Goal: Task Accomplishment & Management: Manage account settings

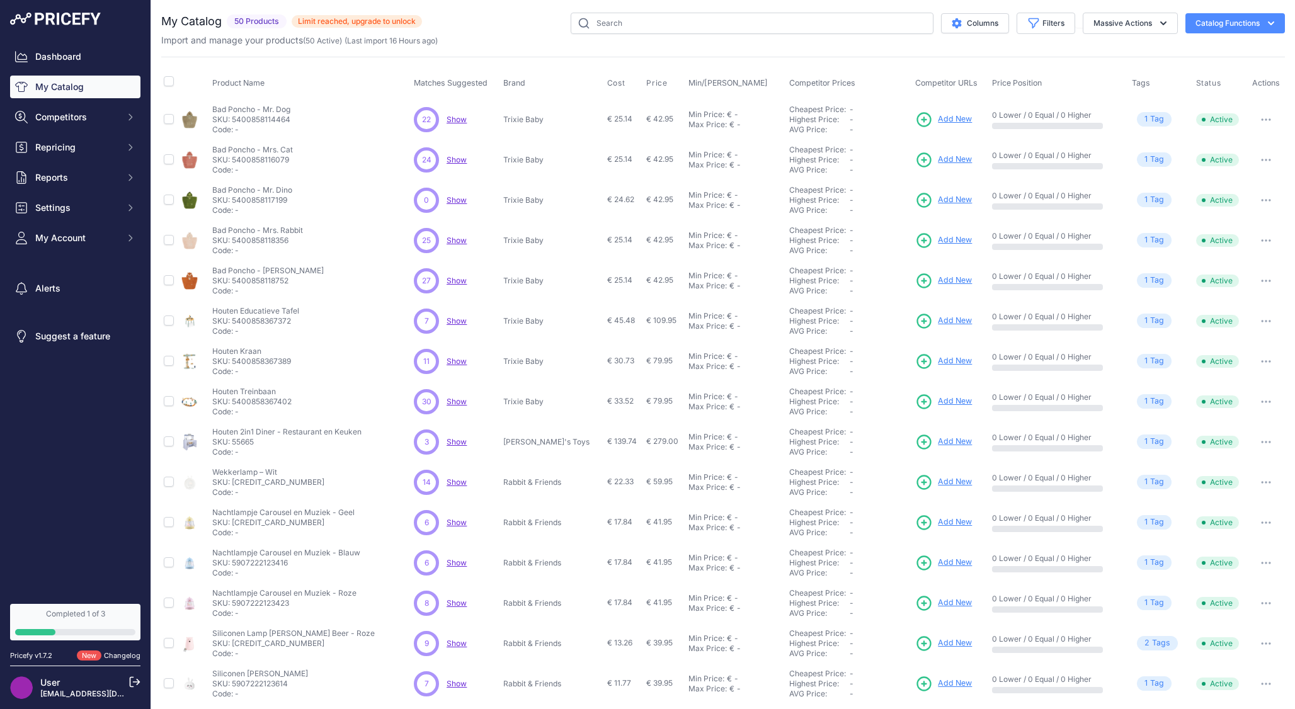
click at [457, 119] on span "Show" at bounding box center [457, 119] width 20 height 9
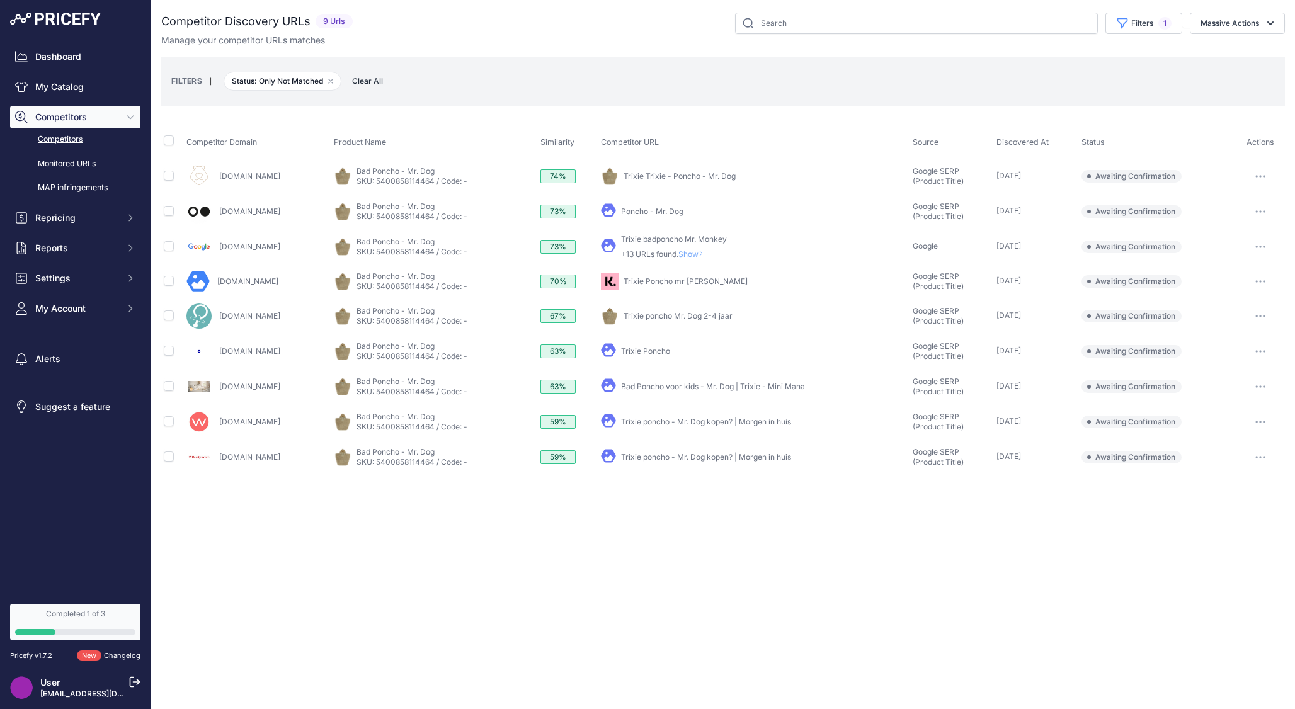
click at [75, 162] on link "Monitored URLs" at bounding box center [75, 164] width 130 height 22
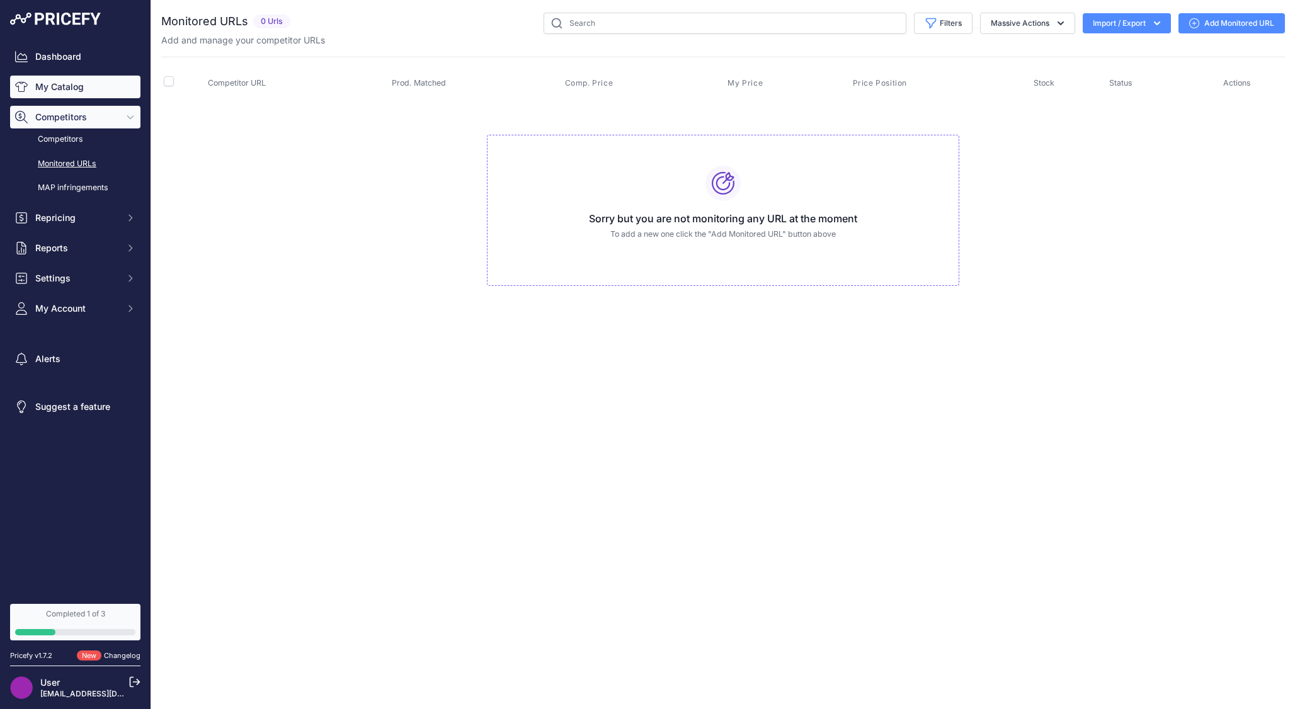
click at [72, 88] on link "My Catalog" at bounding box center [75, 87] width 130 height 23
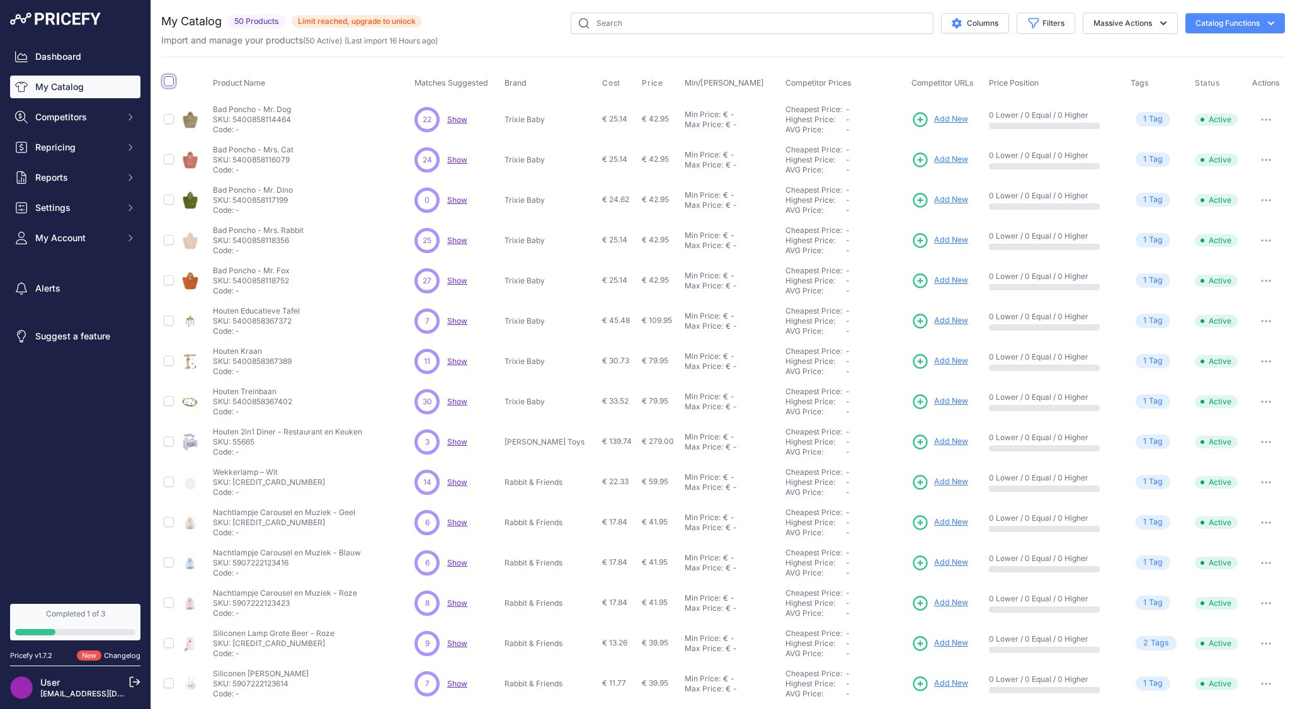
click at [169, 79] on input "checkbox" at bounding box center [169, 81] width 10 height 10
checkbox input "true"
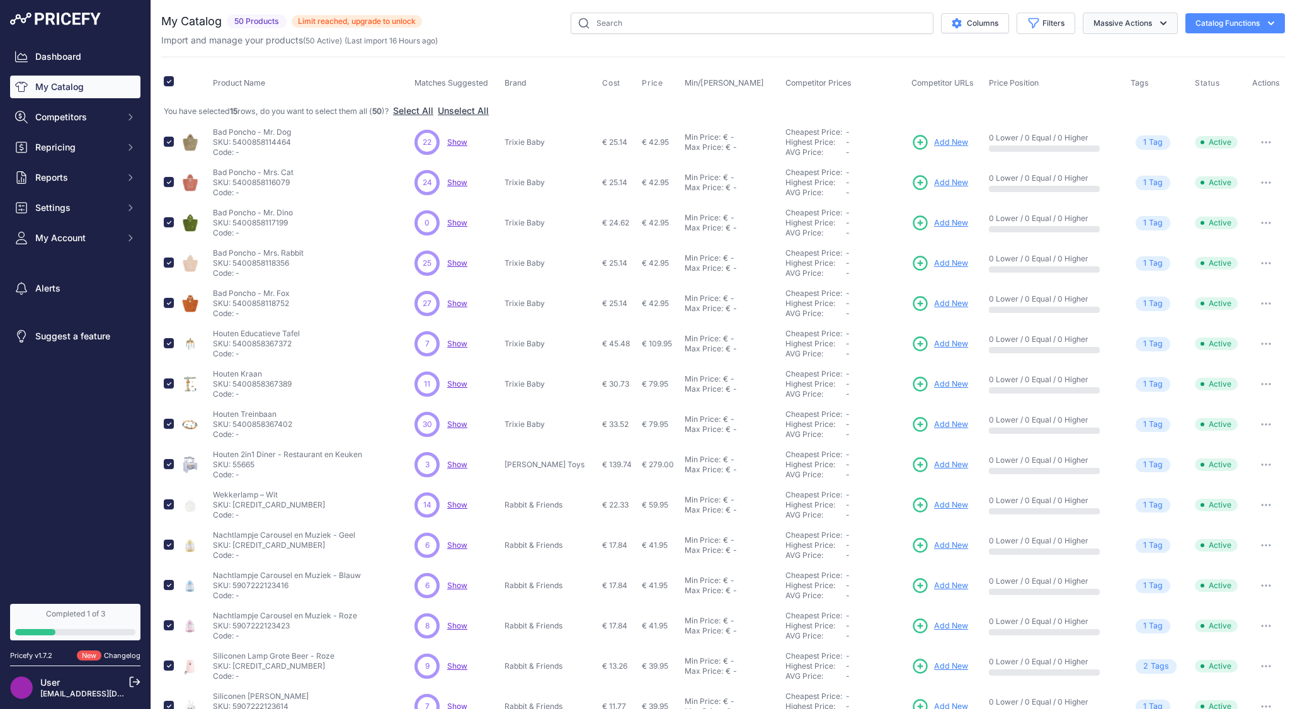
click at [1157, 26] on icon "button" at bounding box center [1163, 23] width 13 height 13
click at [1105, 96] on button "Delete" at bounding box center [1127, 98] width 101 height 23
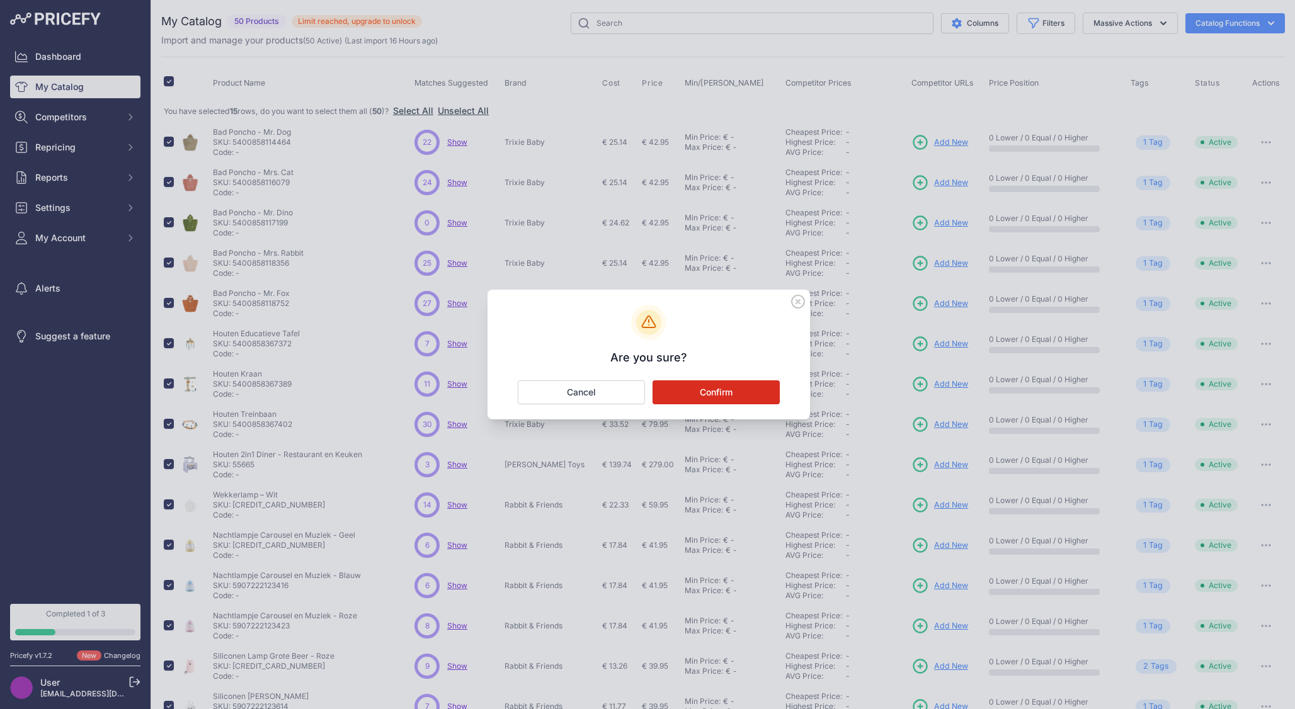
click at [740, 392] on button "Confirm" at bounding box center [716, 393] width 127 height 24
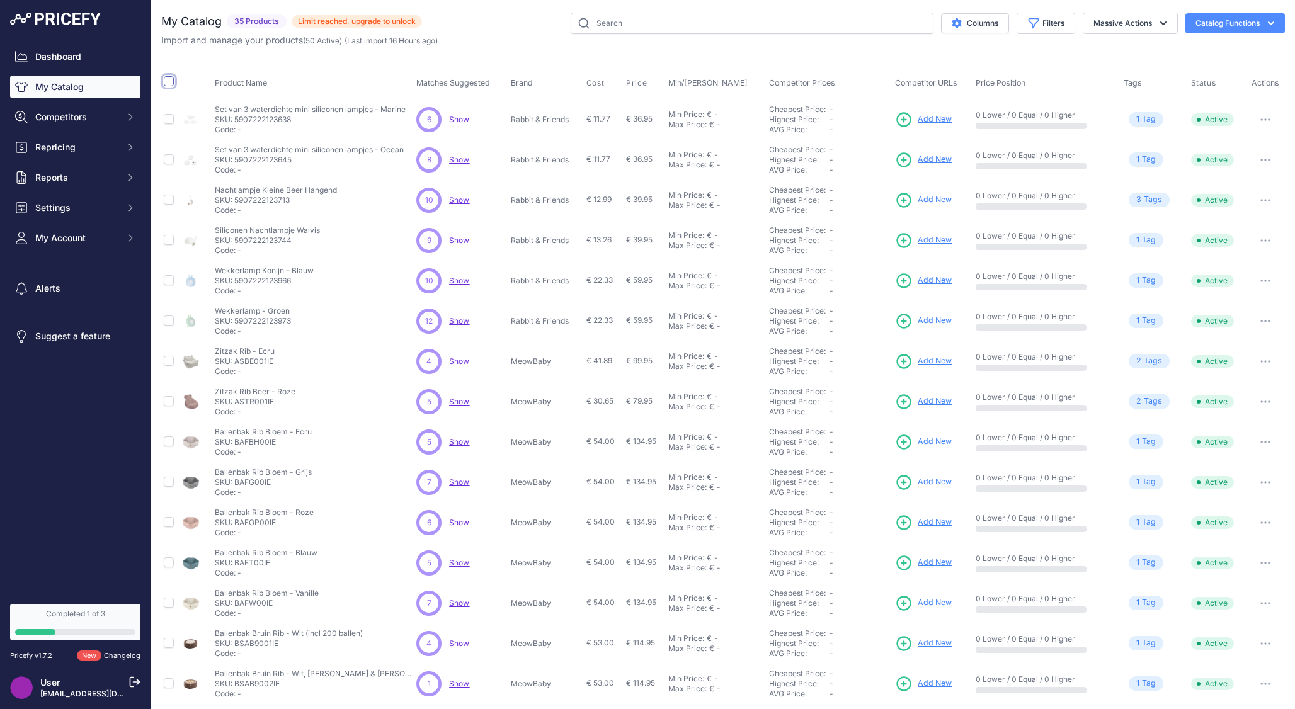
click at [171, 81] on input "checkbox" at bounding box center [169, 81] width 10 height 10
checkbox input "true"
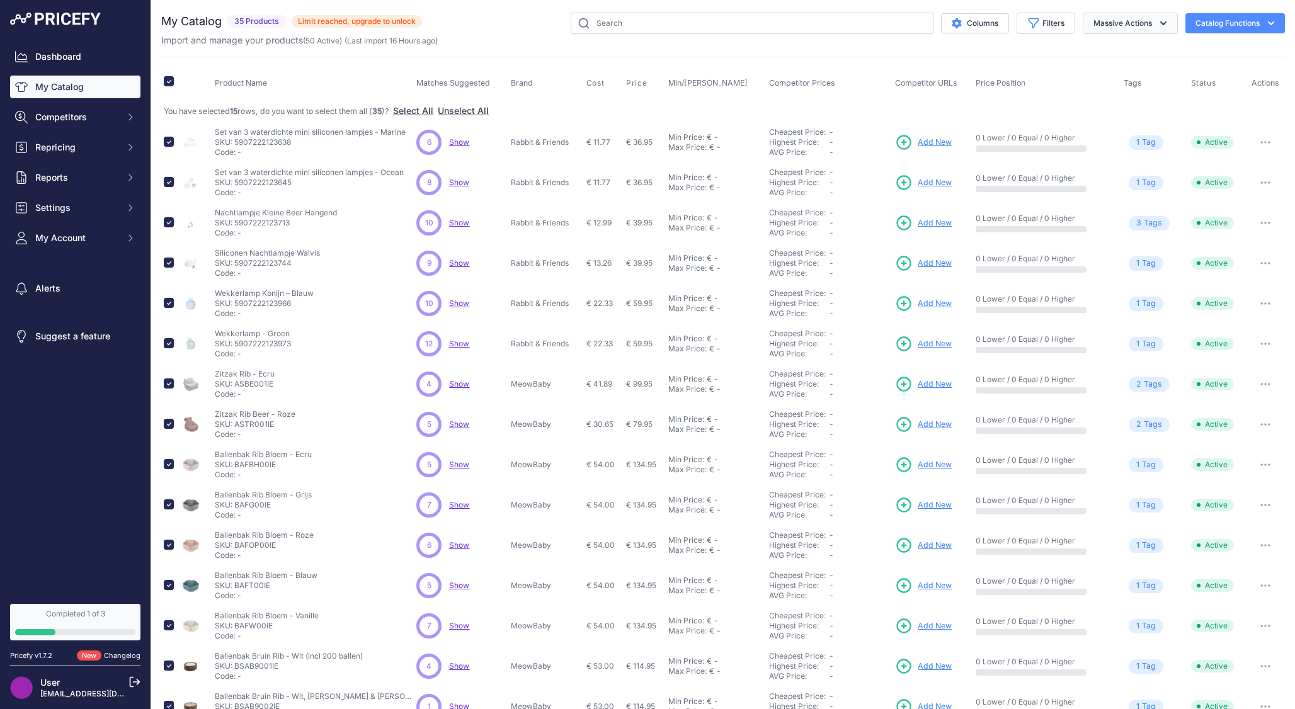
click at [1106, 28] on button "Massive Actions" at bounding box center [1130, 23] width 95 height 21
click at [1101, 93] on span "Delete" at bounding box center [1101, 98] width 26 height 11
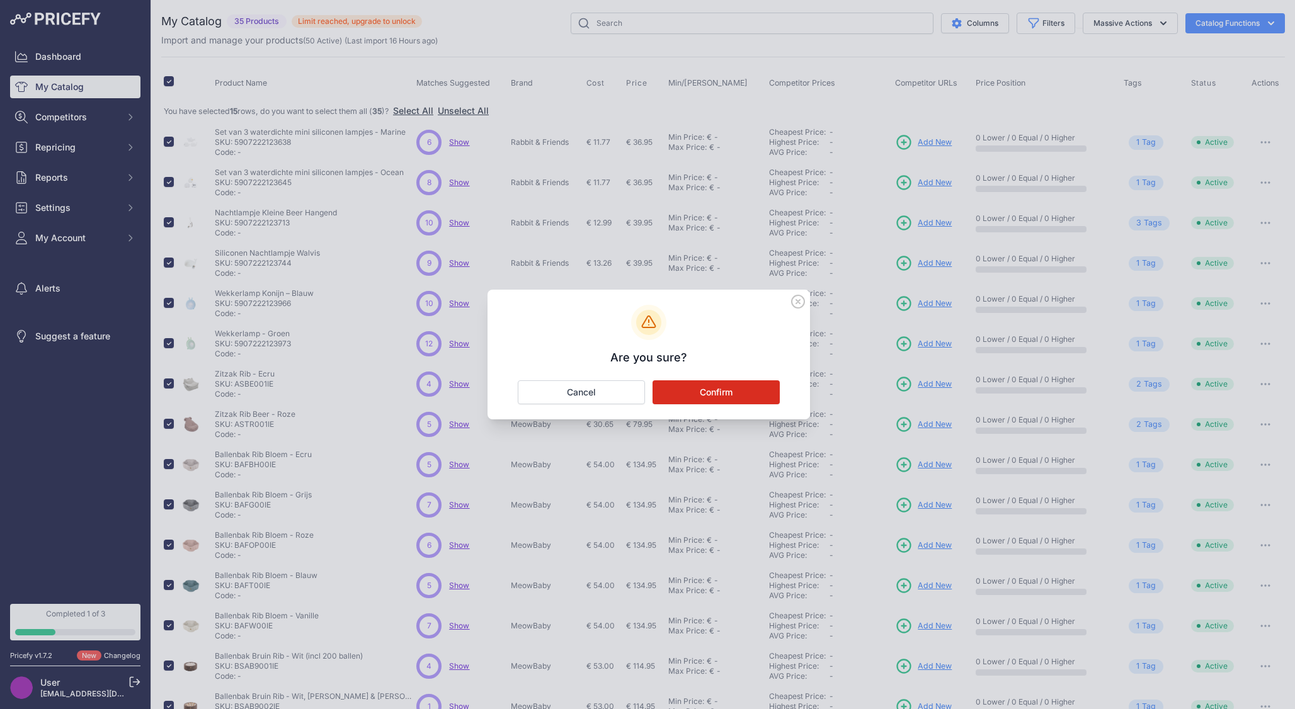
click at [726, 393] on button "Confirm" at bounding box center [716, 393] width 127 height 24
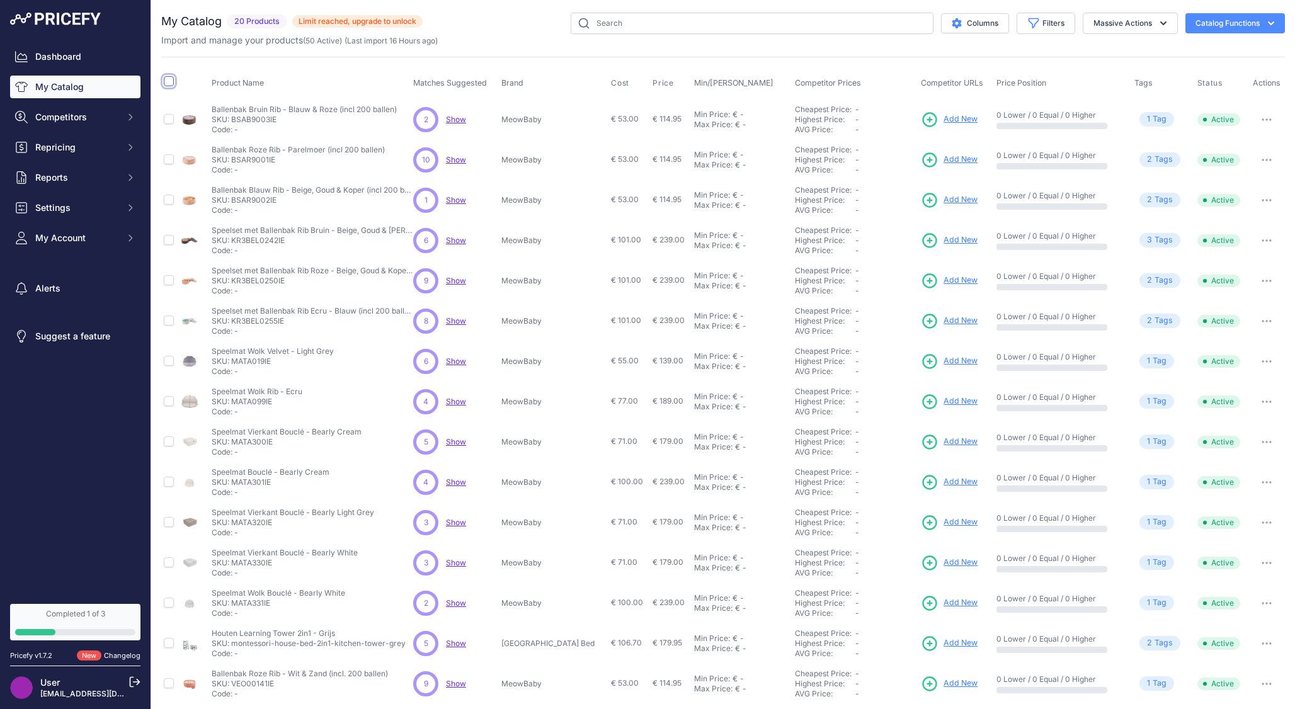
click at [170, 80] on input "checkbox" at bounding box center [169, 81] width 10 height 10
checkbox input "true"
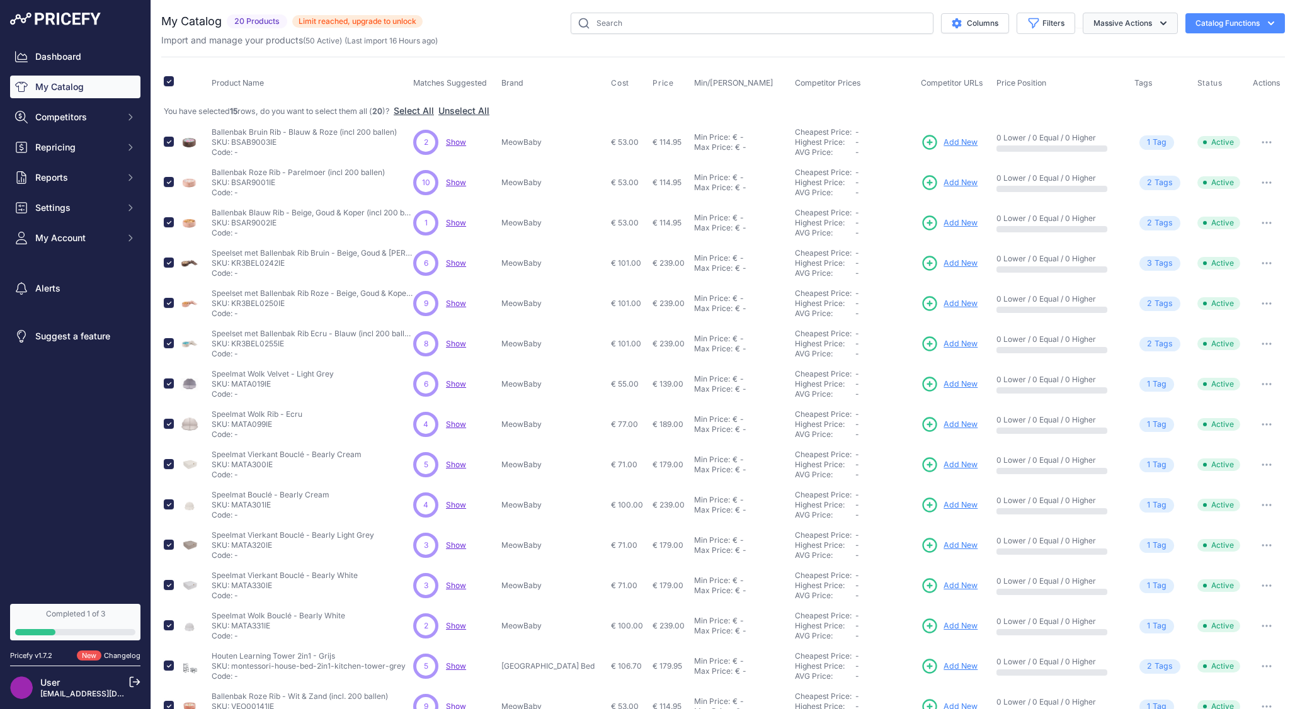
click at [1126, 23] on button "Massive Actions" at bounding box center [1130, 23] width 95 height 21
click at [1096, 98] on span "Delete" at bounding box center [1101, 98] width 26 height 11
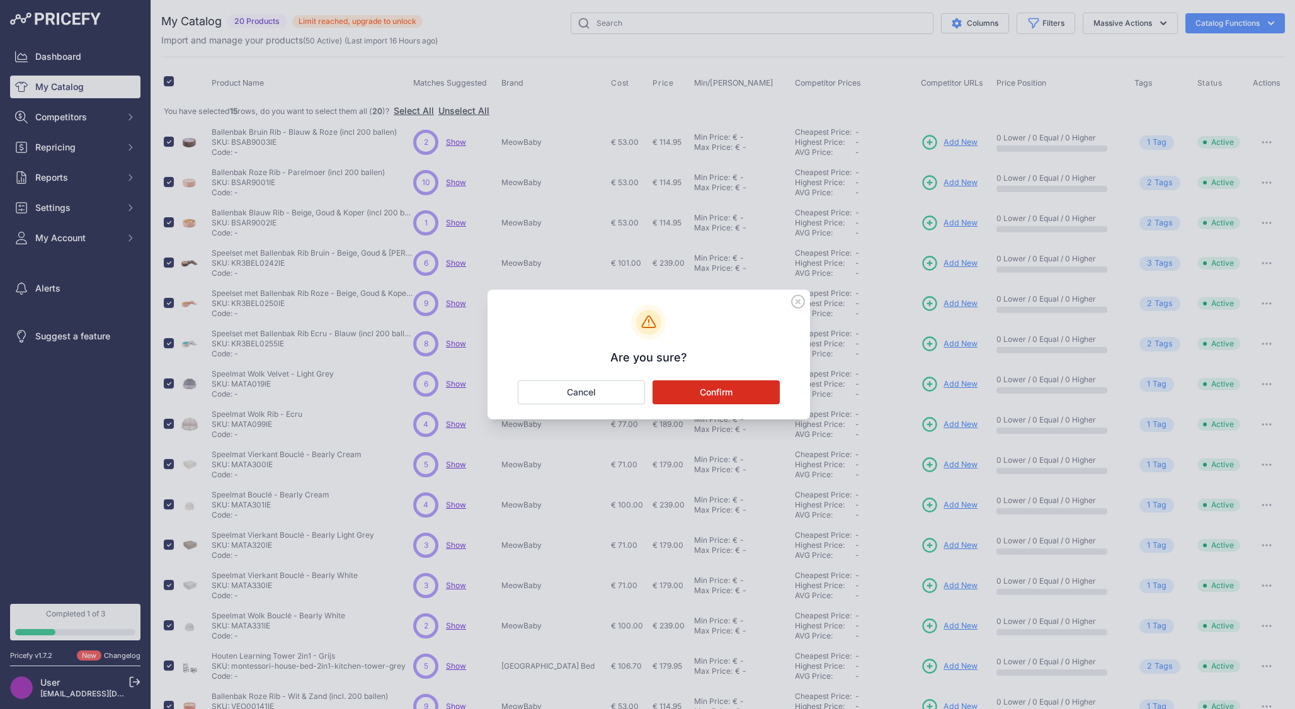
click at [735, 389] on button "Confirm" at bounding box center [716, 393] width 127 height 24
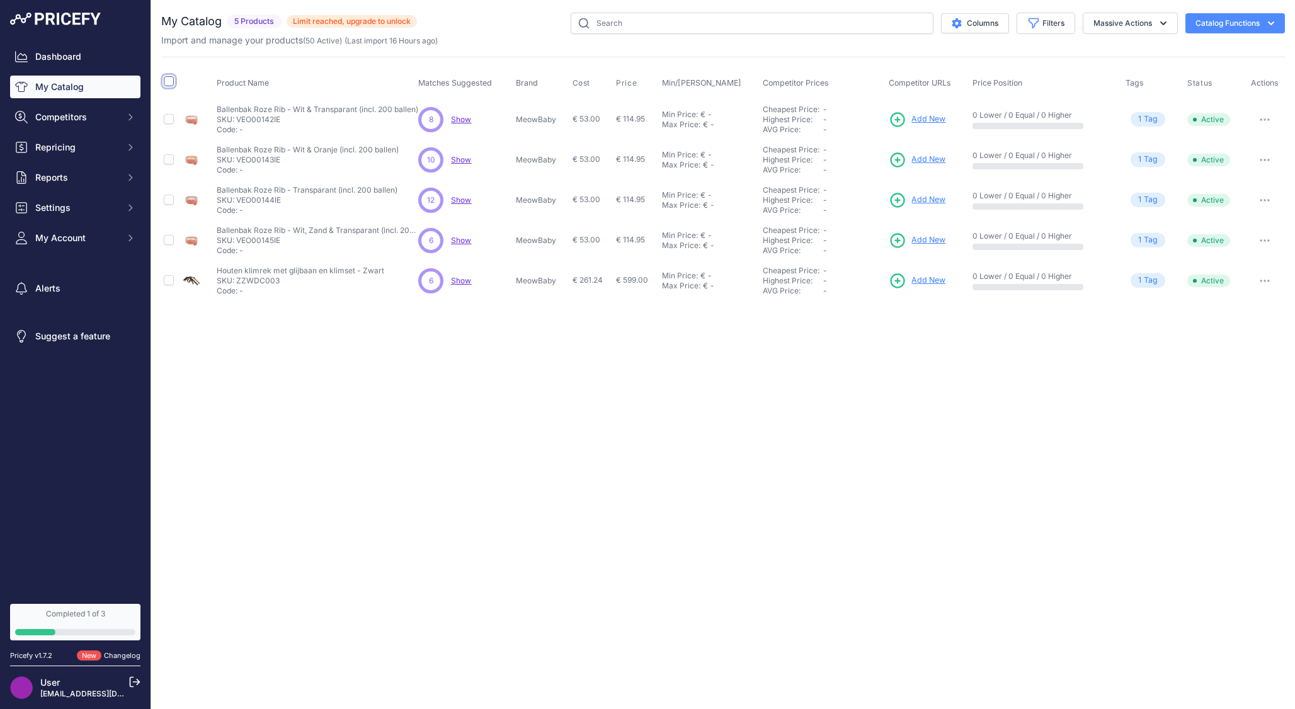
click at [168, 81] on input "checkbox" at bounding box center [169, 81] width 10 height 10
checkbox input "true"
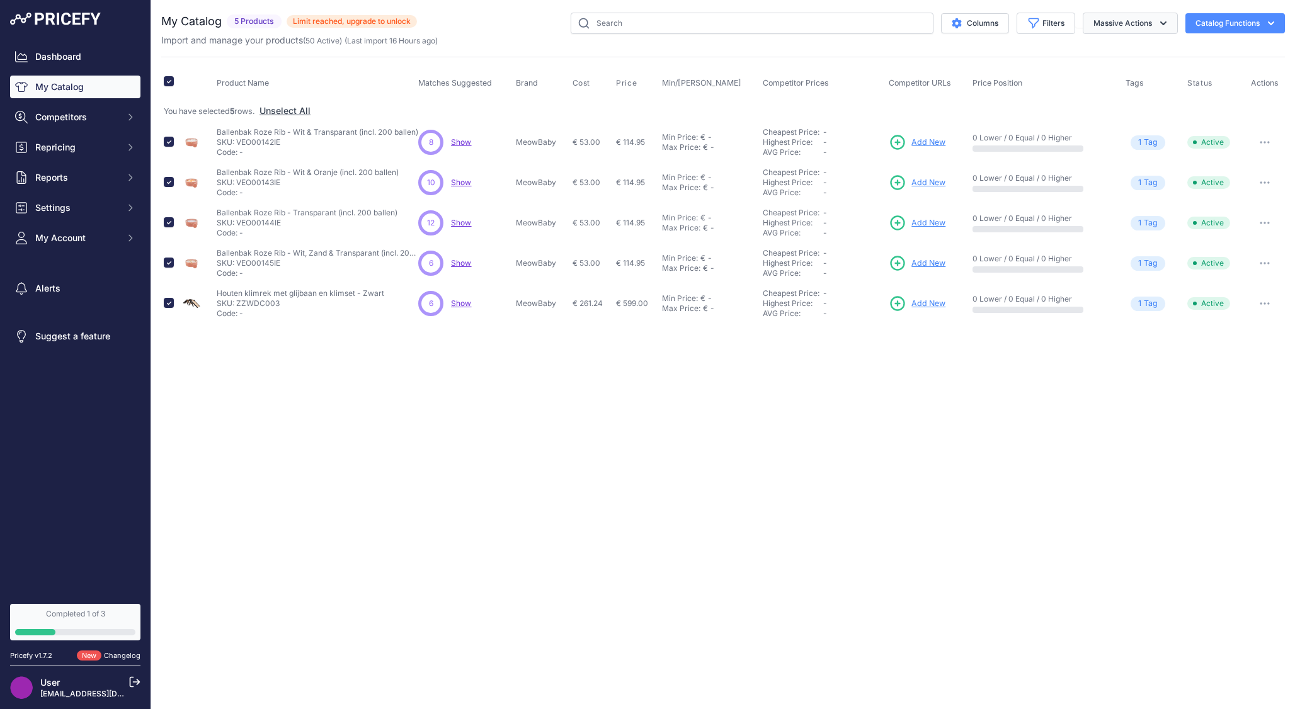
click at [1130, 28] on button "Massive Actions" at bounding box center [1130, 23] width 95 height 21
click at [1117, 96] on button "Delete" at bounding box center [1127, 98] width 101 height 23
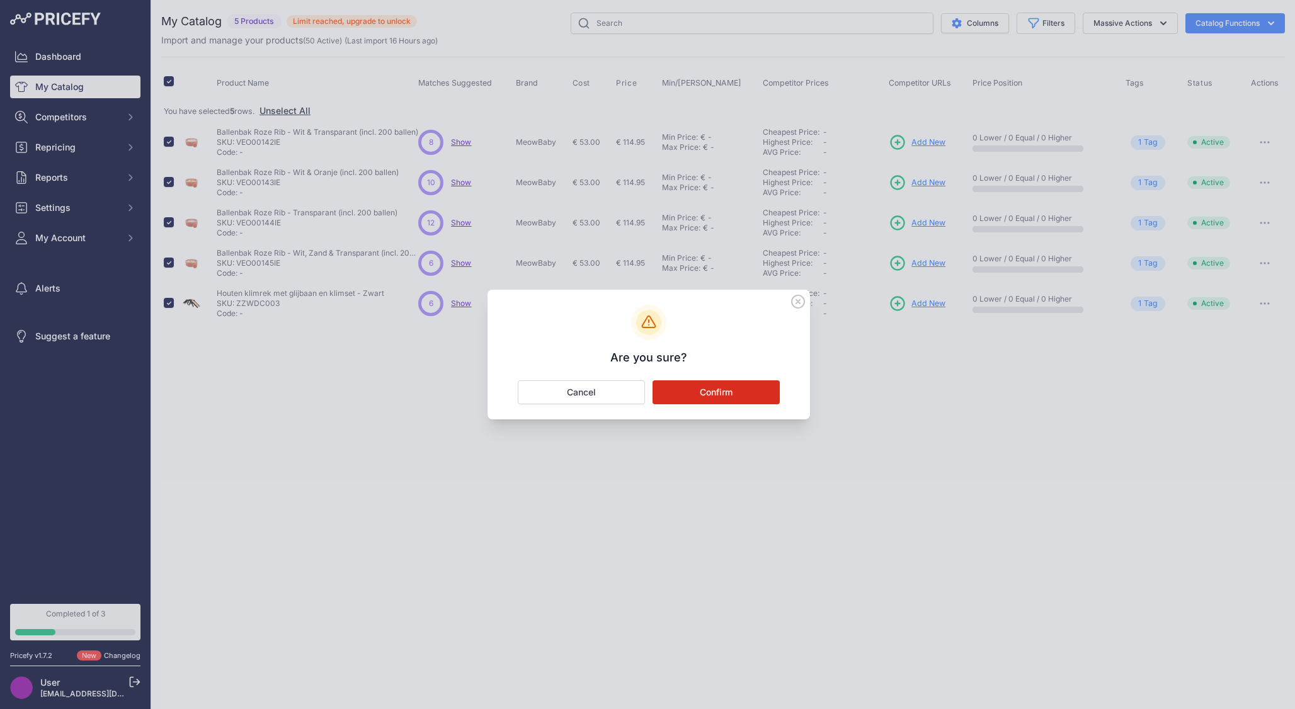
click at [742, 389] on button "Confirm" at bounding box center [716, 393] width 127 height 24
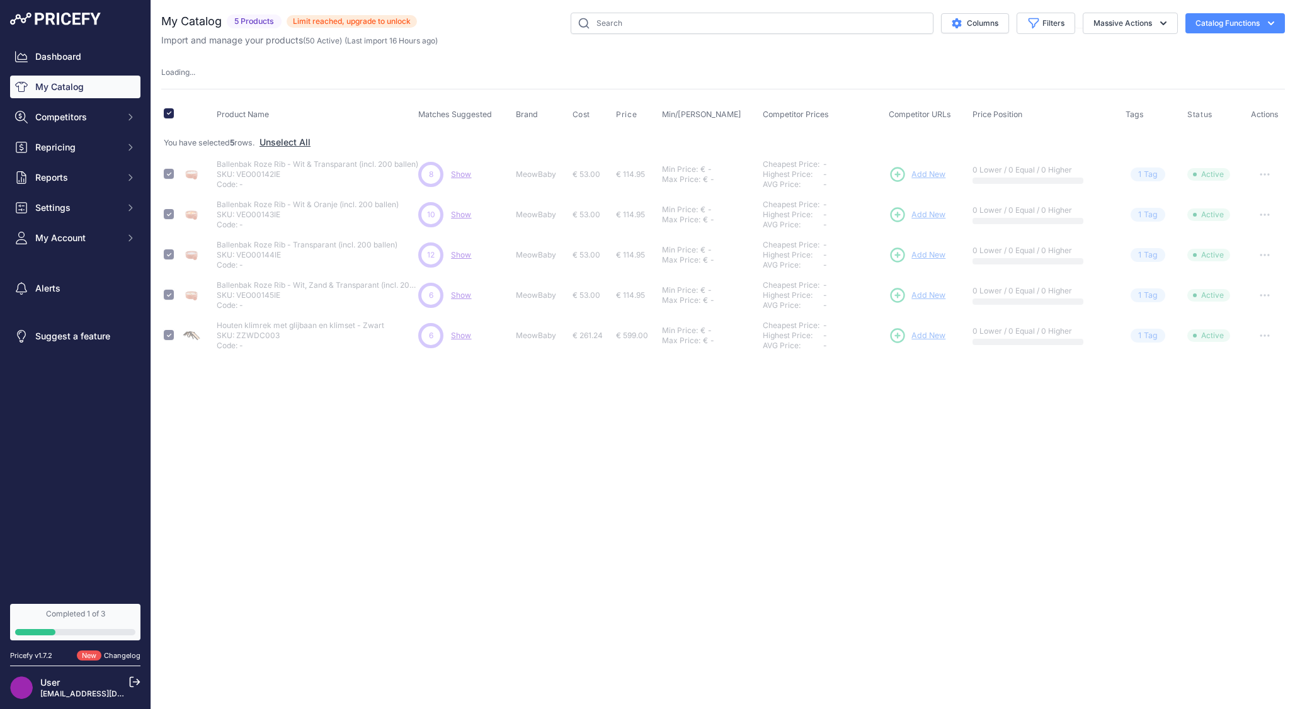
checkbox input "false"
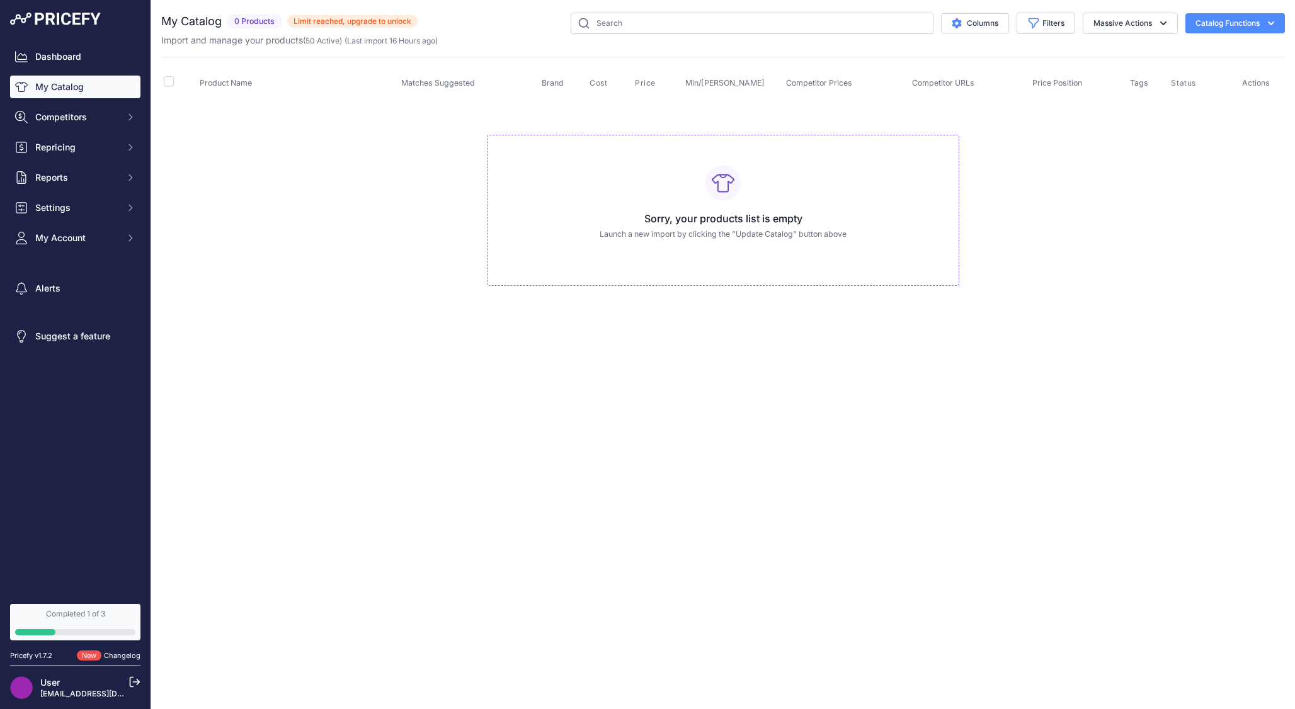
click at [1243, 21] on button "Catalog Functions" at bounding box center [1236, 23] width 100 height 20
click at [1026, 49] on div "My Catalog 0 Products" at bounding box center [723, 162] width 1124 height 299
